Goal: Navigation & Orientation: Find specific page/section

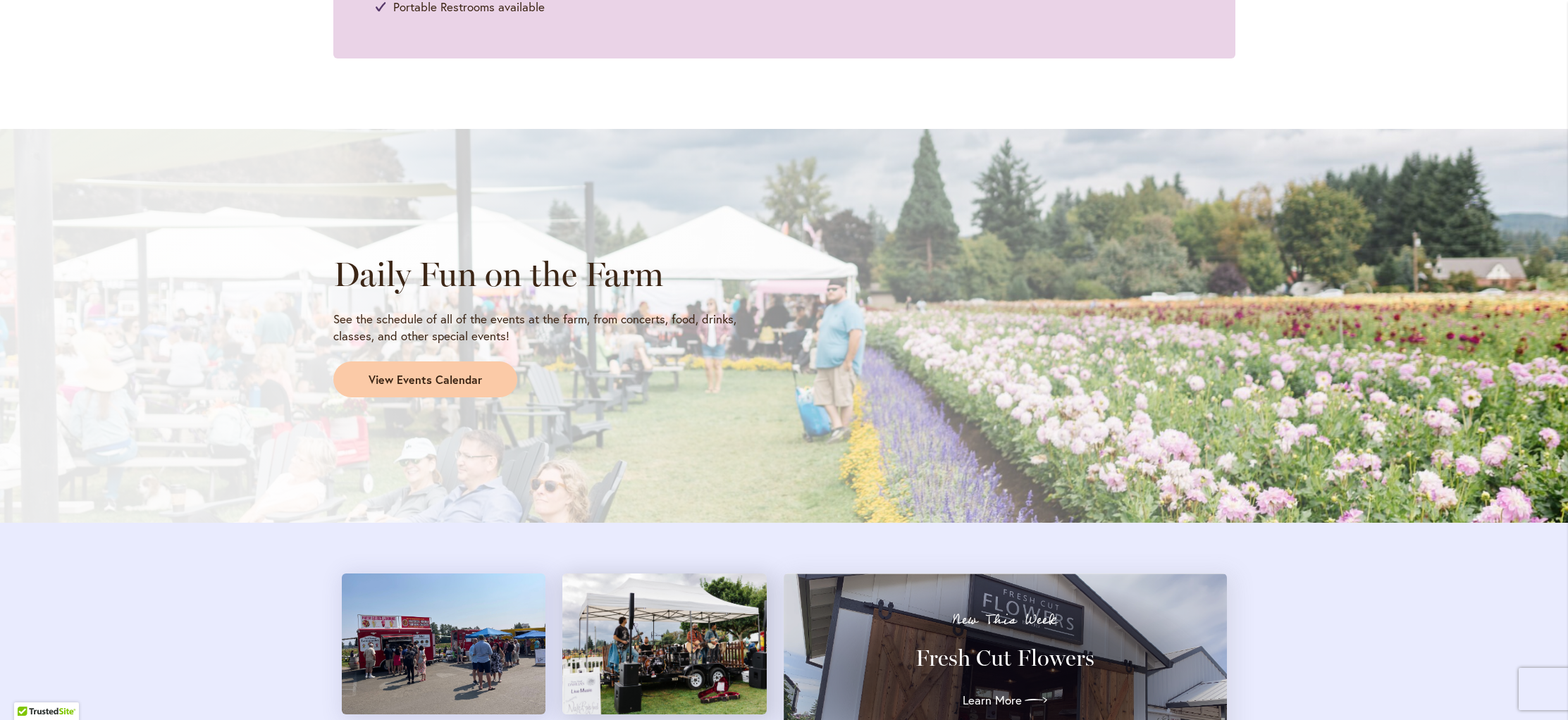
scroll to position [1038, 0]
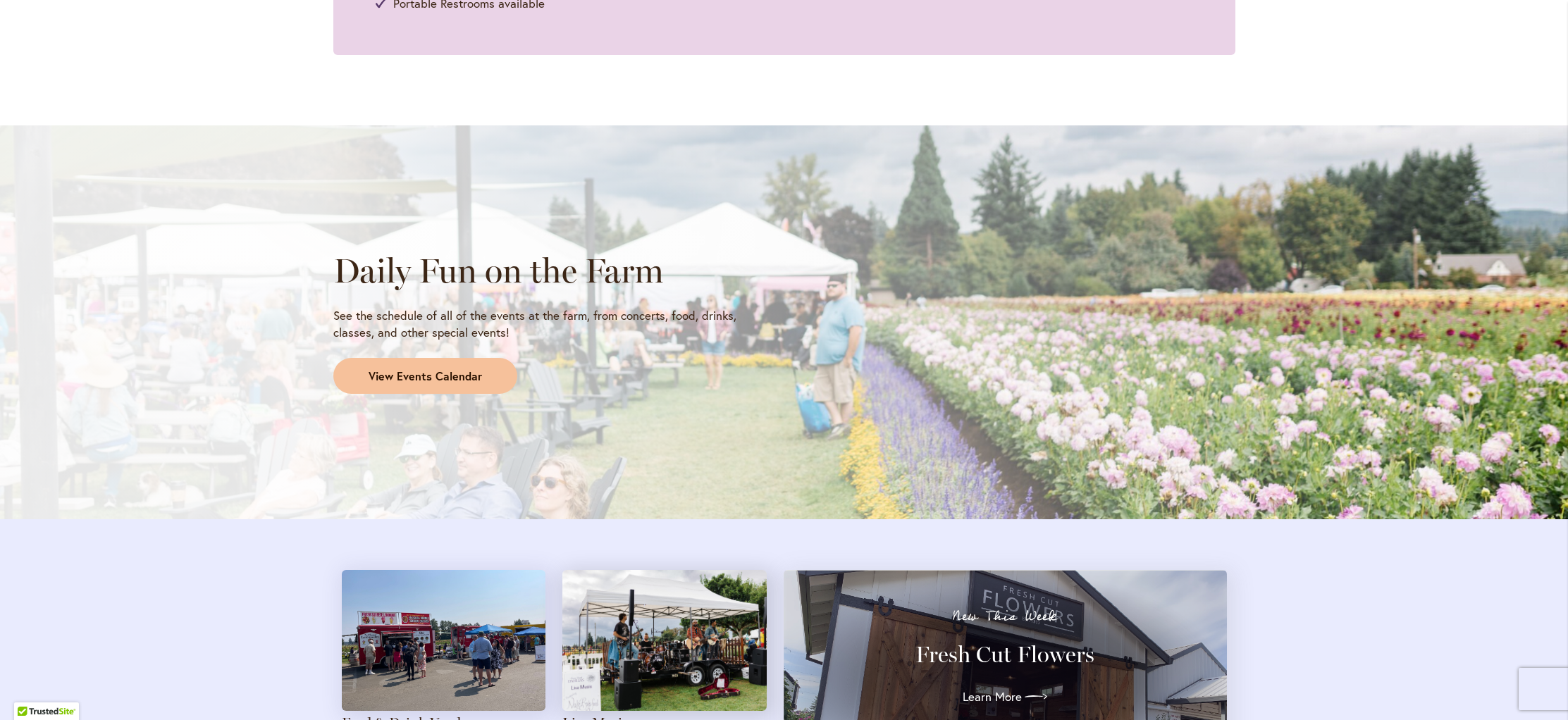
click at [385, 372] on span "View Events Calendar" at bounding box center [425, 376] width 113 height 16
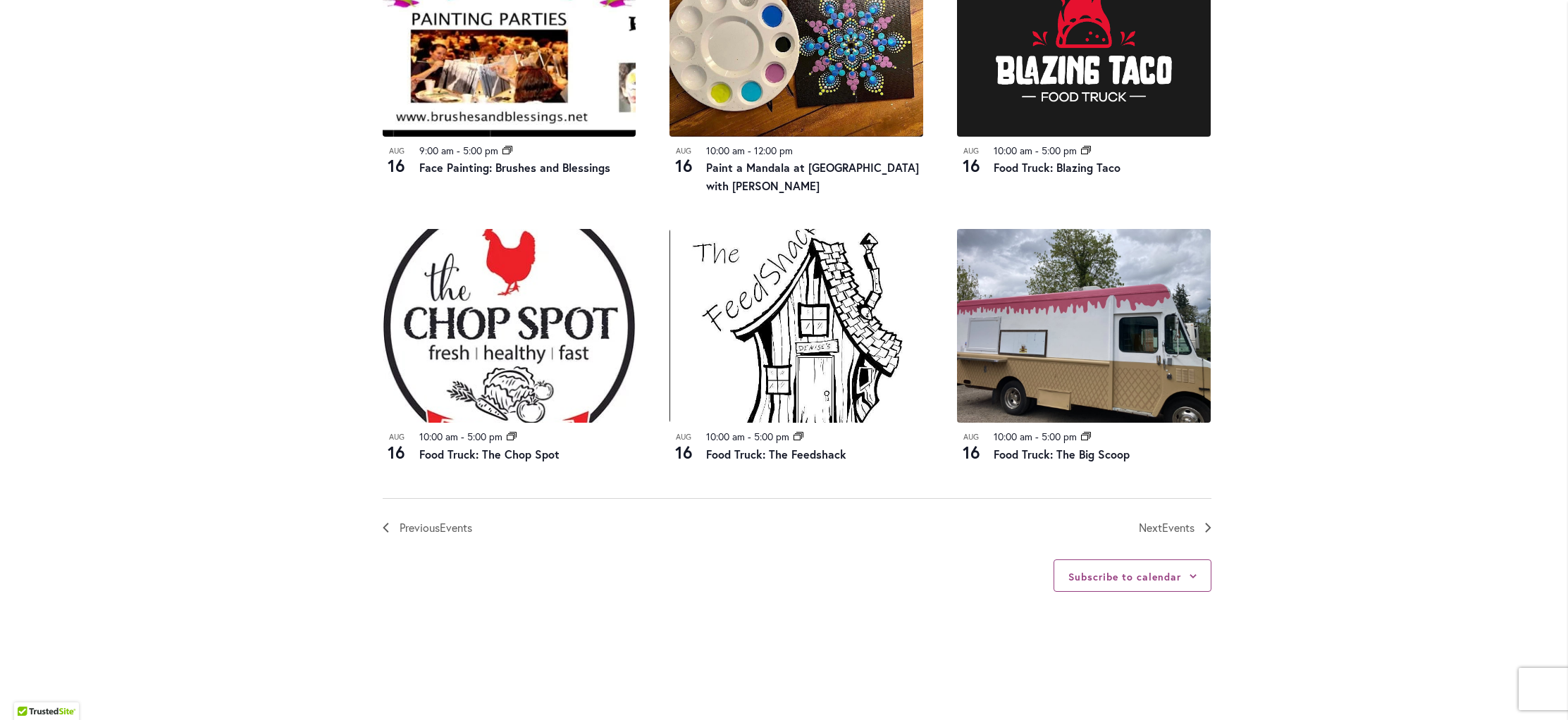
scroll to position [1398, 0]
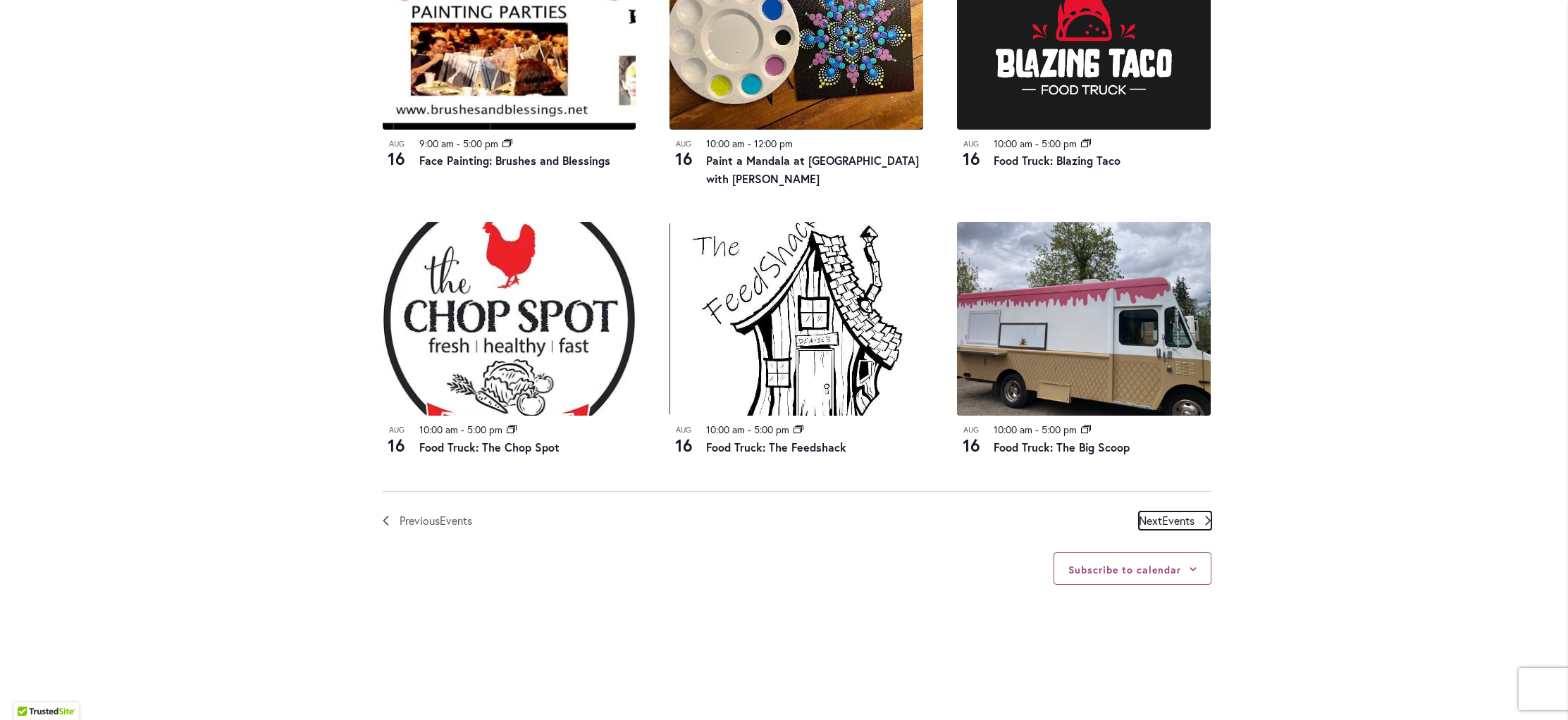
click at [1168, 516] on span "Events" at bounding box center [1178, 520] width 32 height 15
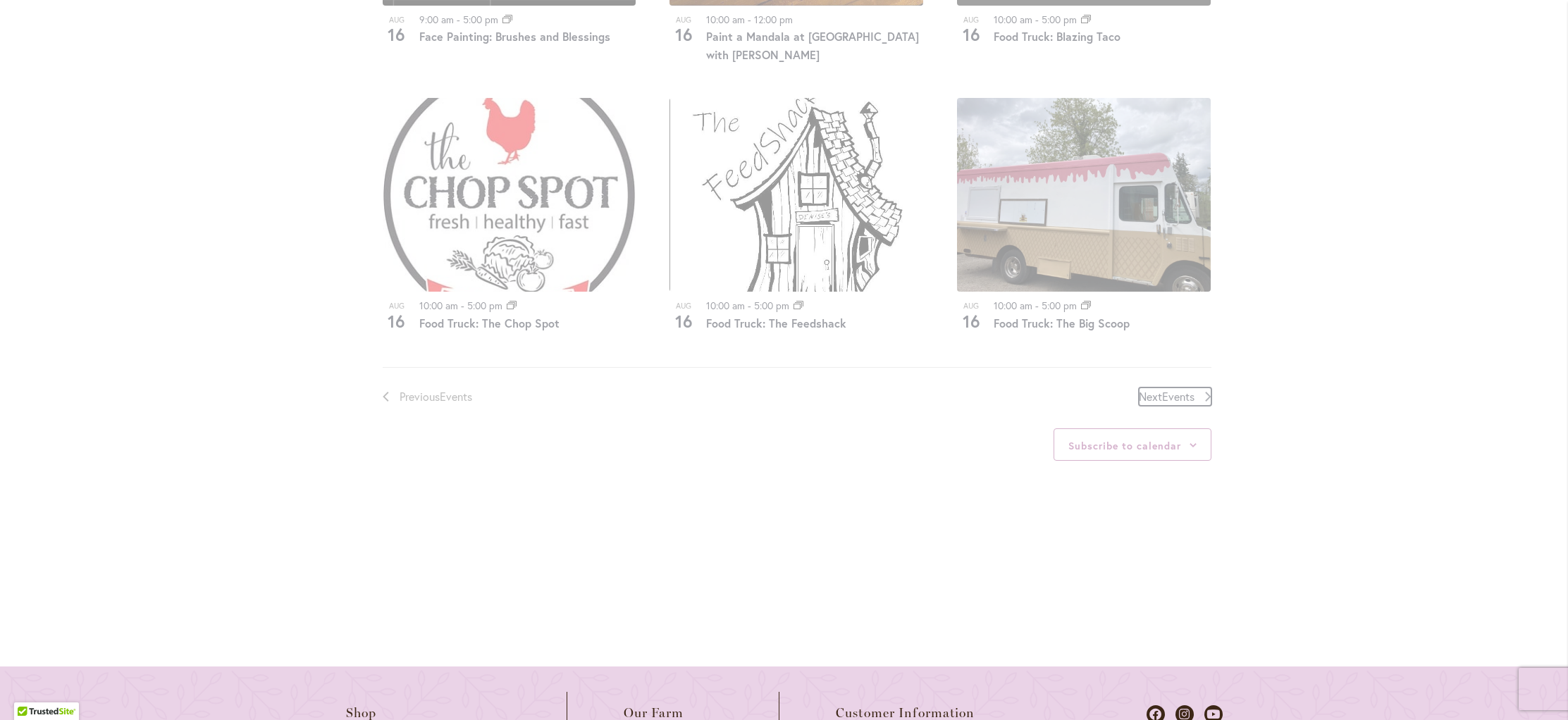
scroll to position [1522, 0]
